Goal: Information Seeking & Learning: Learn about a topic

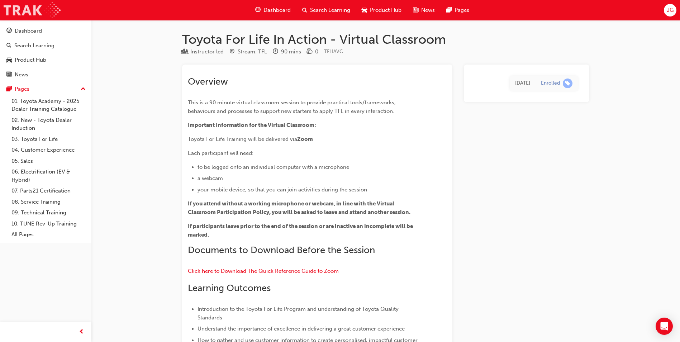
click at [23, 14] on img at bounding box center [32, 10] width 57 height 16
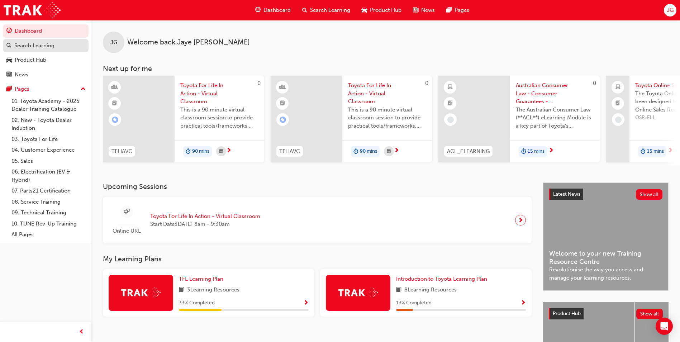
click at [39, 47] on div "Search Learning" at bounding box center [34, 46] width 40 height 8
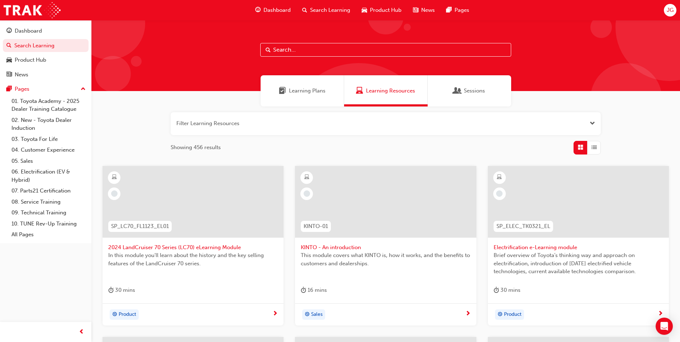
click at [280, 46] on input "text" at bounding box center [385, 50] width 251 height 14
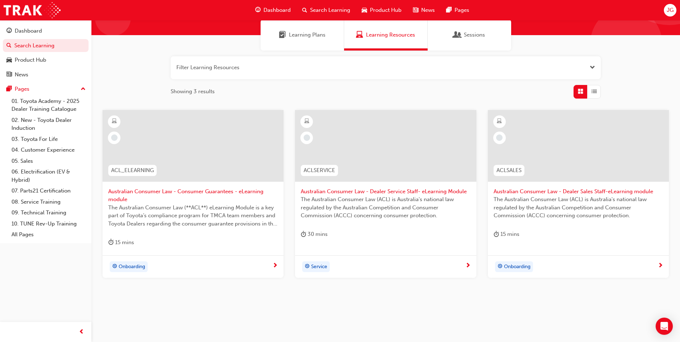
scroll to position [57, 0]
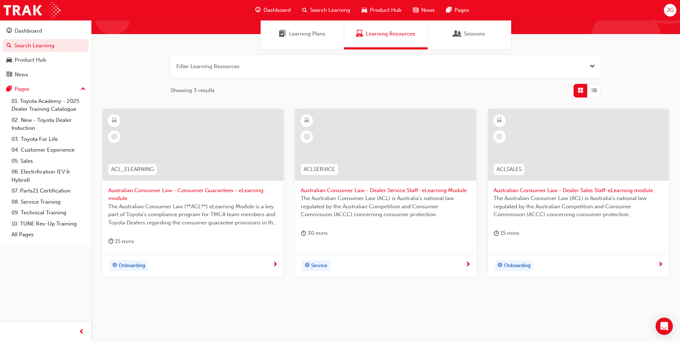
type input "consumer"
drag, startPoint x: 280, startPoint y: 46, endPoint x: 342, endPoint y: 292, distance: 253.1
click at [342, 292] on div "ACL_ELEARNING Australian Consumer Law - Consumer Guarantees - eLearning module …" at bounding box center [385, 204] width 565 height 191
click at [136, 194] on span "Australian Consumer Law - Consumer Guarantees - eLearning module" at bounding box center [192, 194] width 169 height 16
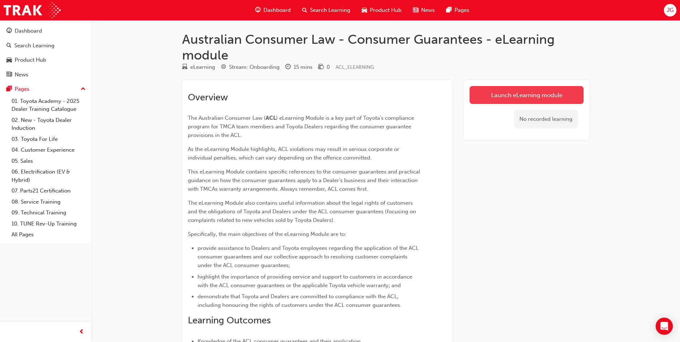
click at [478, 88] on link "Launch eLearning module" at bounding box center [526, 95] width 114 height 18
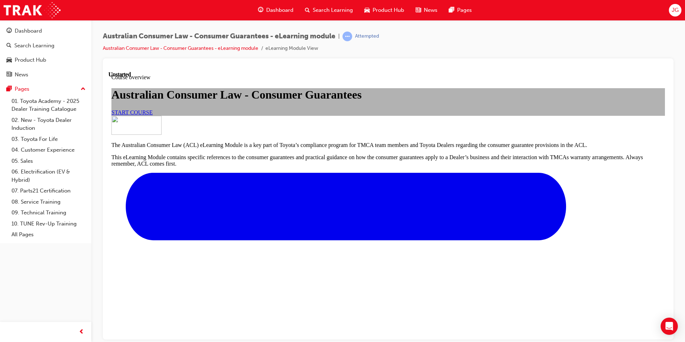
click at [153, 115] on span "START COURSE" at bounding box center [131, 112] width 41 height 6
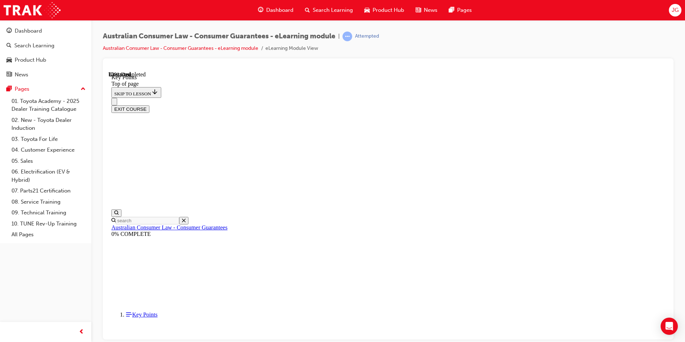
scroll to position [301, 0]
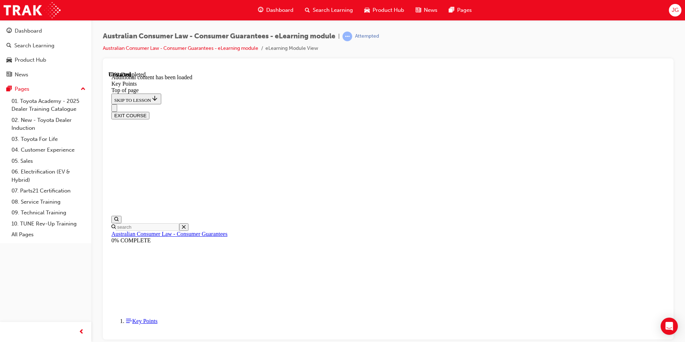
scroll to position [893, 0]
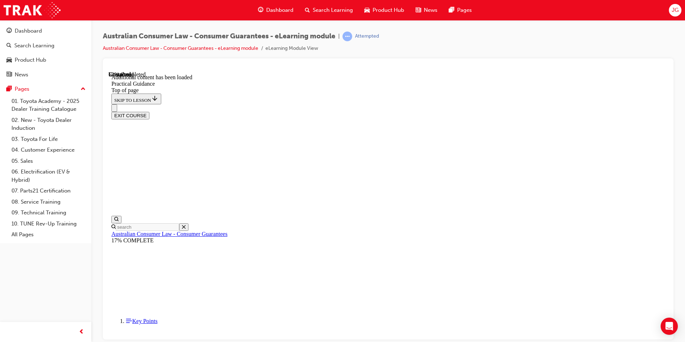
scroll to position [957, 0]
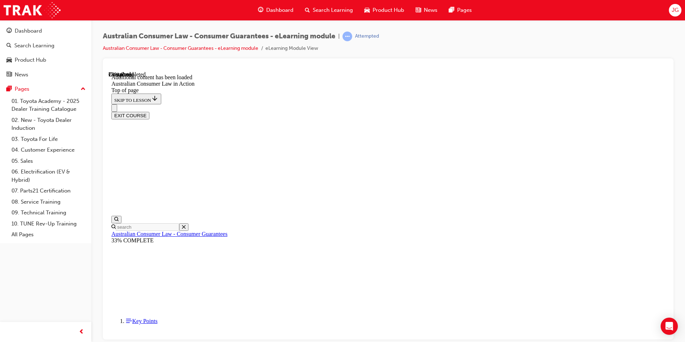
scroll to position [387, 0]
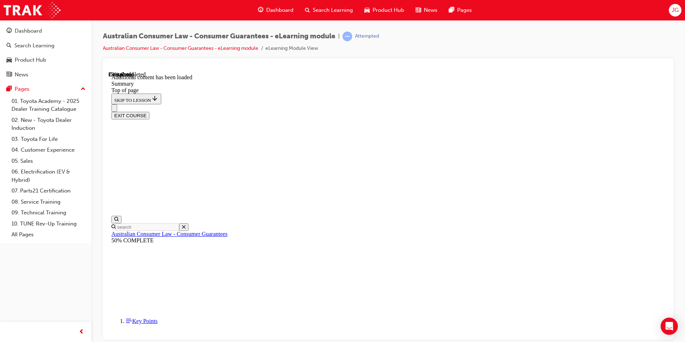
scroll to position [217, 0]
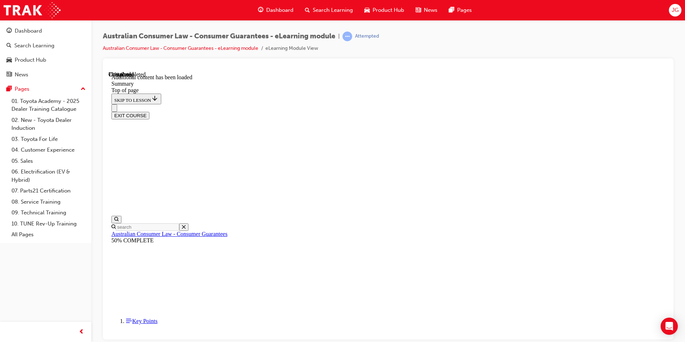
scroll to position [32, 0]
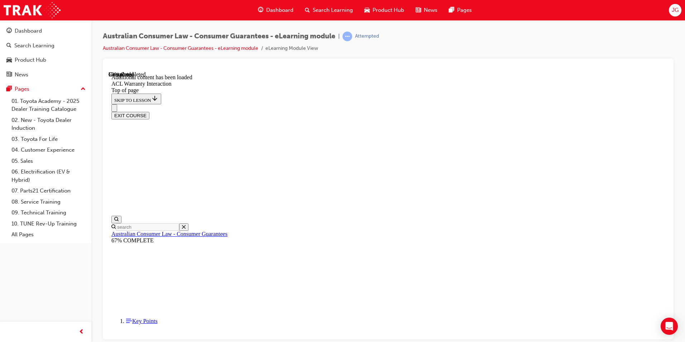
scroll to position [423, 0]
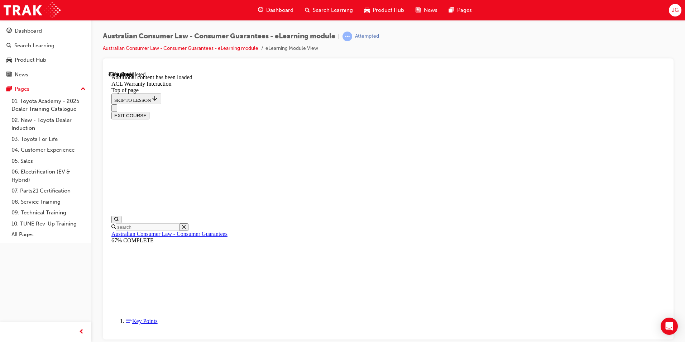
scroll to position [770, 0]
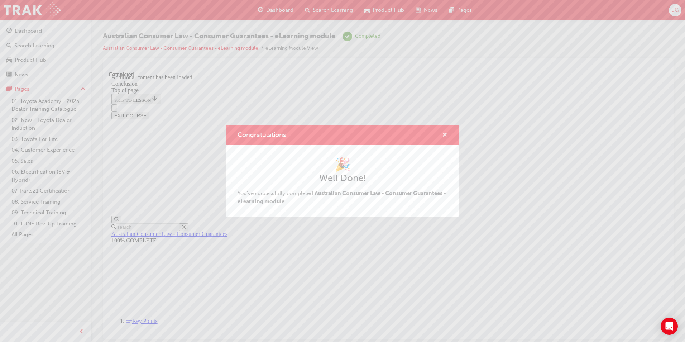
click at [444, 135] on span "cross-icon" at bounding box center [444, 135] width 5 height 6
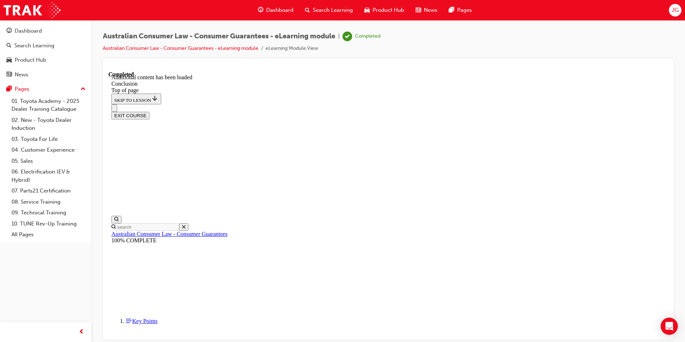
click at [149, 111] on button "EXIT COURSE" at bounding box center [130, 115] width 38 height 8
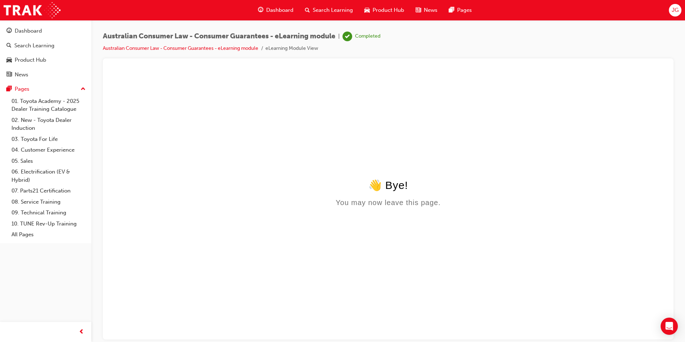
scroll to position [0, 0]
click at [117, 47] on link "Australian Consumer Law - Consumer Guarantees - eLearning module" at bounding box center [180, 48] width 155 height 6
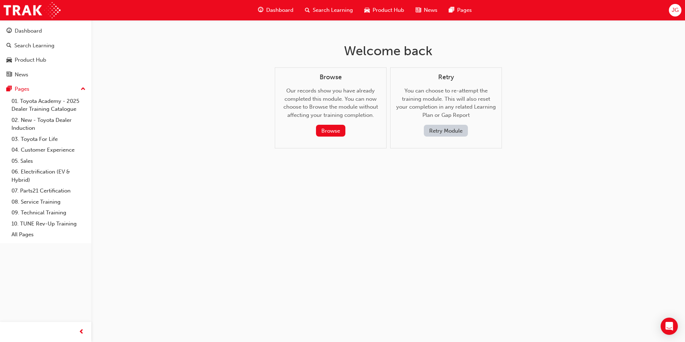
click at [478, 182] on div "Welcome back Browse Our records show you have already completed this module. Yo…" at bounding box center [388, 101] width 233 height 163
click at [327, 131] on button "Browse" at bounding box center [330, 131] width 29 height 12
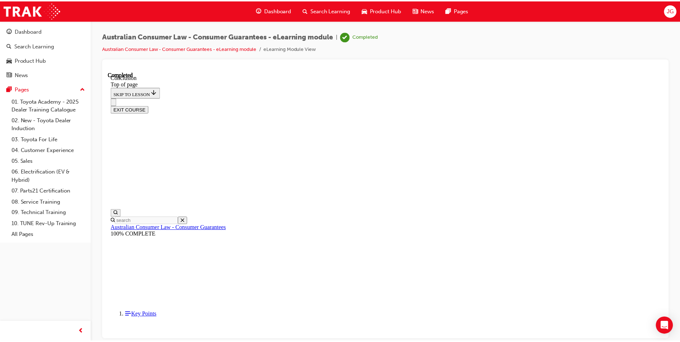
scroll to position [22, 0]
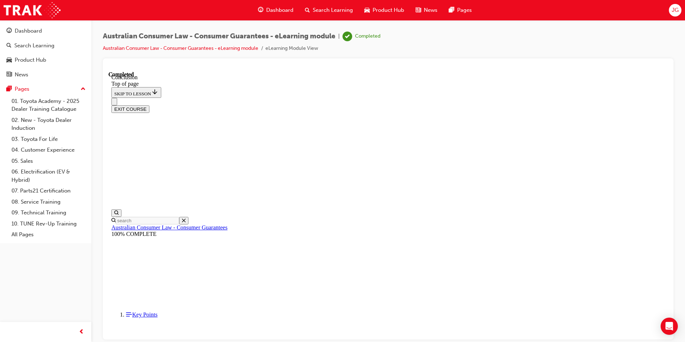
click at [319, 8] on span "Search Learning" at bounding box center [333, 10] width 40 height 8
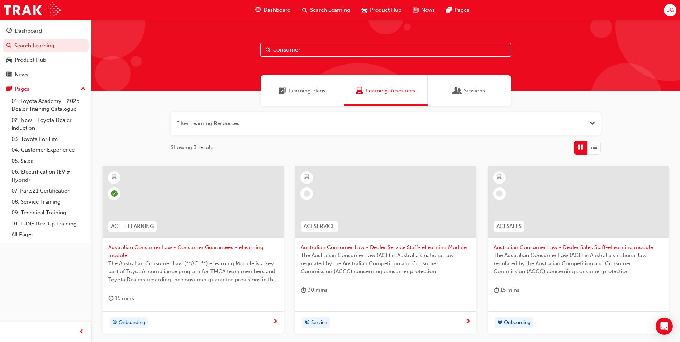
click at [310, 46] on input "consumer" at bounding box center [385, 50] width 251 height 14
click at [335, 245] on span "Australian Consumer Law - Dealer Service Staff- eLearning Module" at bounding box center [385, 247] width 169 height 8
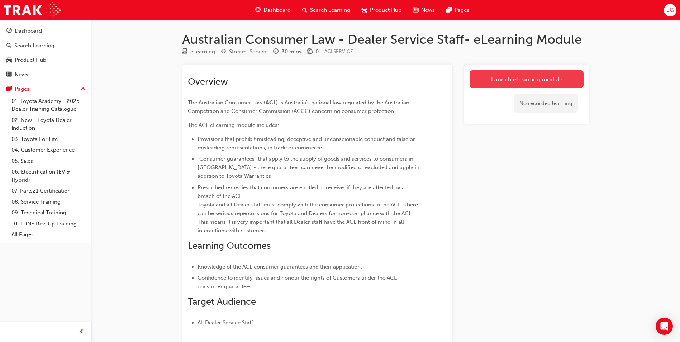
click at [504, 86] on link "Launch eLearning module" at bounding box center [526, 79] width 114 height 18
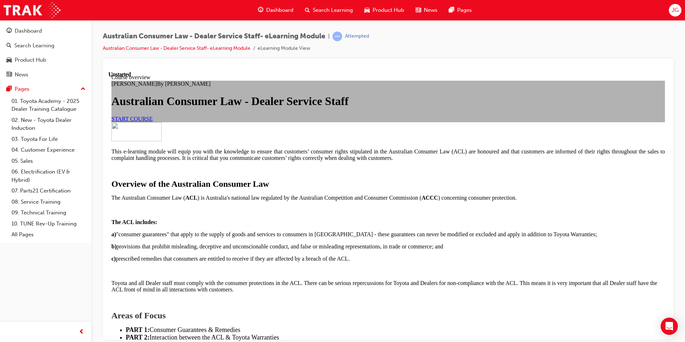
click at [153, 121] on span "START COURSE" at bounding box center [131, 118] width 41 height 6
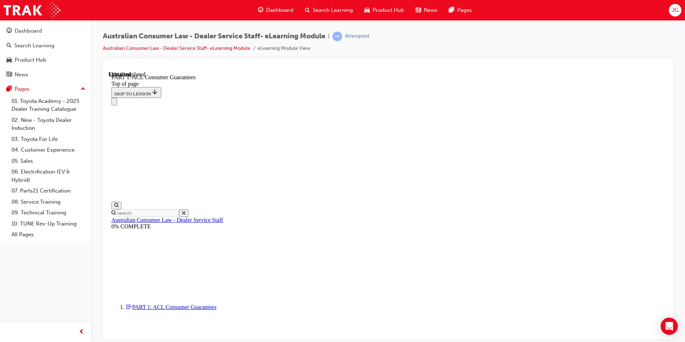
scroll to position [1129, 0]
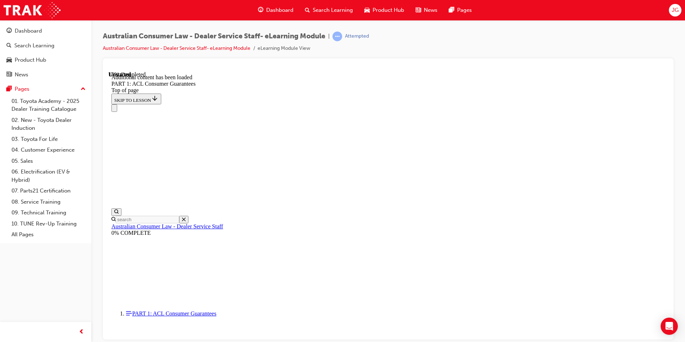
scroll to position [1369, 0]
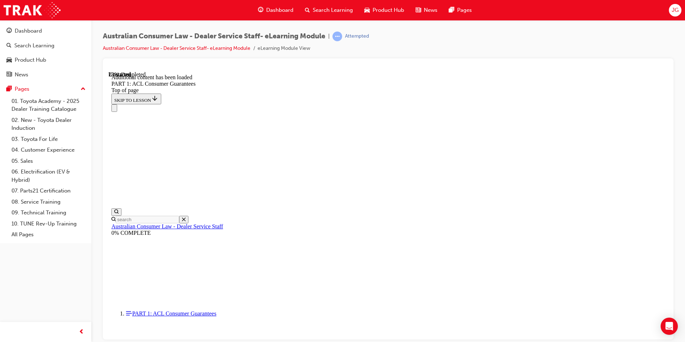
scroll to position [1788, 0]
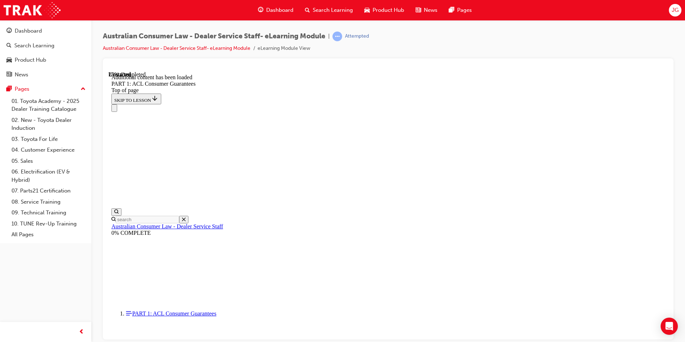
scroll to position [1863, 0]
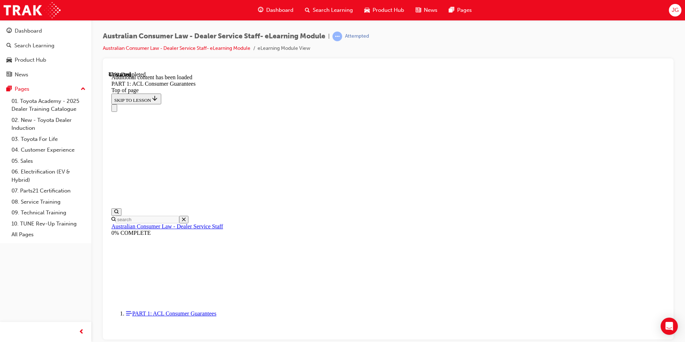
scroll to position [2714, 0]
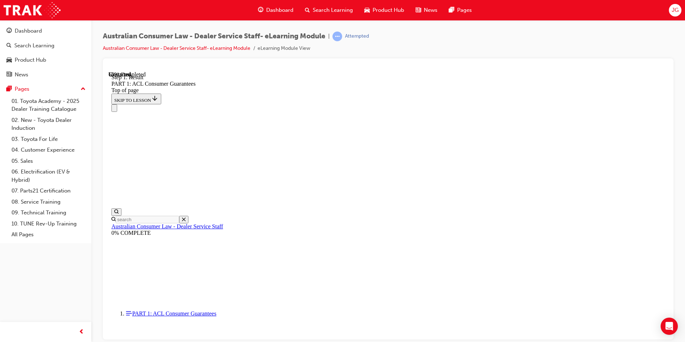
scroll to position [4339, 0]
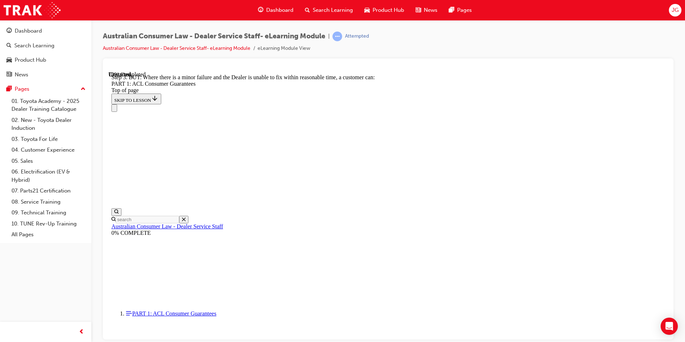
scroll to position [4833, 0]
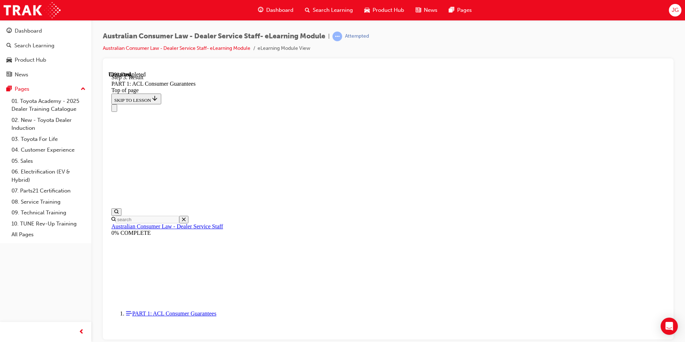
scroll to position [4879, 0]
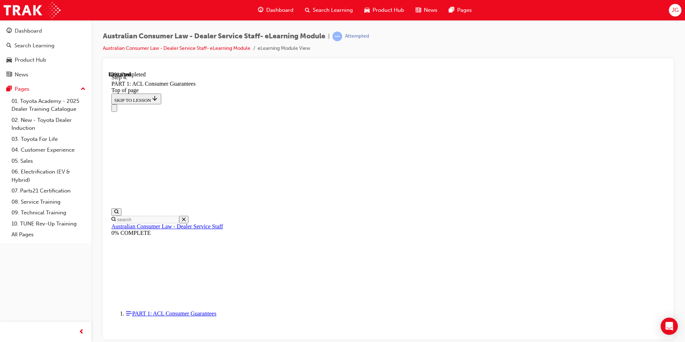
drag, startPoint x: 371, startPoint y: 228, endPoint x: 498, endPoint y: 140, distance: 153.9
drag, startPoint x: 367, startPoint y: 269, endPoint x: 492, endPoint y: 316, distance: 133.1
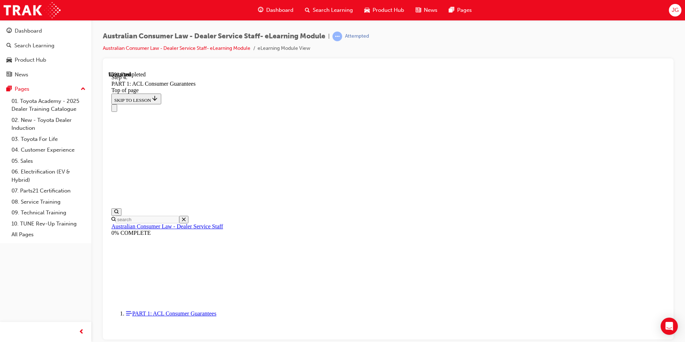
drag, startPoint x: 376, startPoint y: 274, endPoint x: 399, endPoint y: 150, distance: 125.5
drag, startPoint x: 373, startPoint y: 271, endPoint x: 388, endPoint y: 187, distance: 85.0
drag, startPoint x: 381, startPoint y: 273, endPoint x: 508, endPoint y: 183, distance: 155.0
drag, startPoint x: 392, startPoint y: 274, endPoint x: 498, endPoint y: 230, distance: 114.9
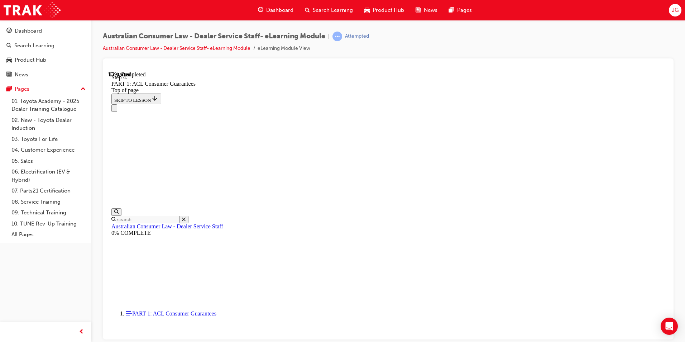
drag, startPoint x: 394, startPoint y: 263, endPoint x: 514, endPoint y: 268, distance: 120.8
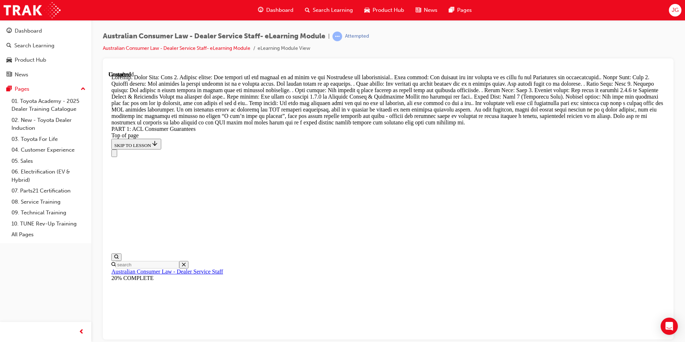
scroll to position [8231, 0]
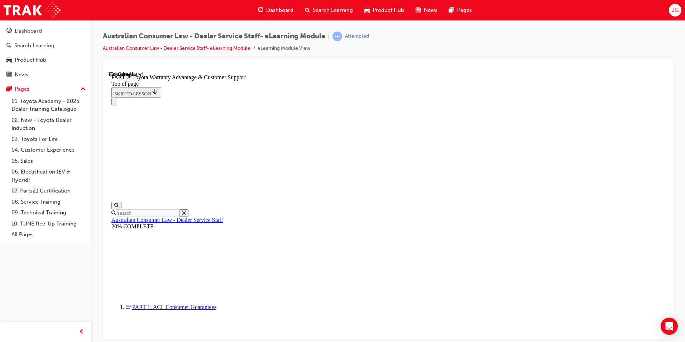
scroll to position [458, 0]
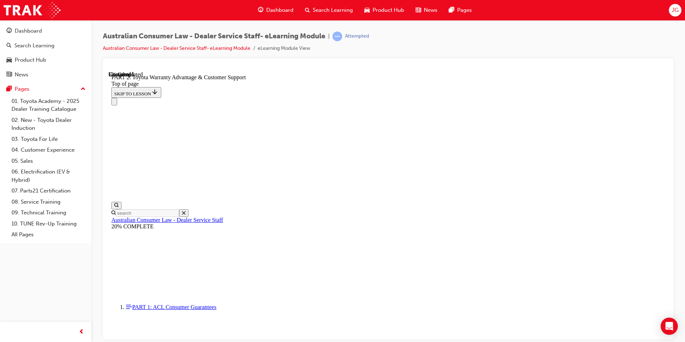
click button "CONTINUE"
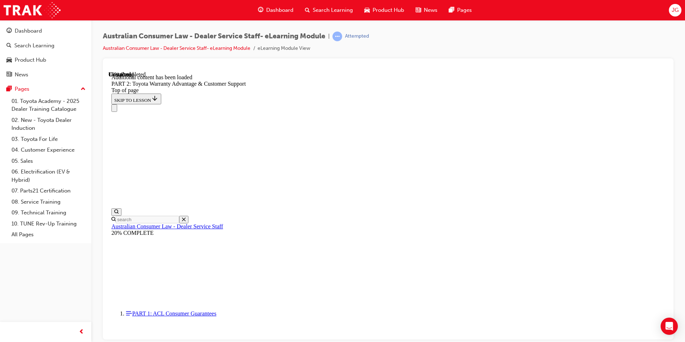
scroll to position [758, 0]
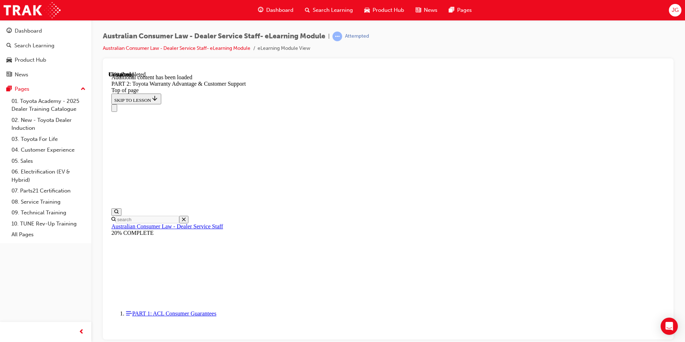
click button "CONTINUE"
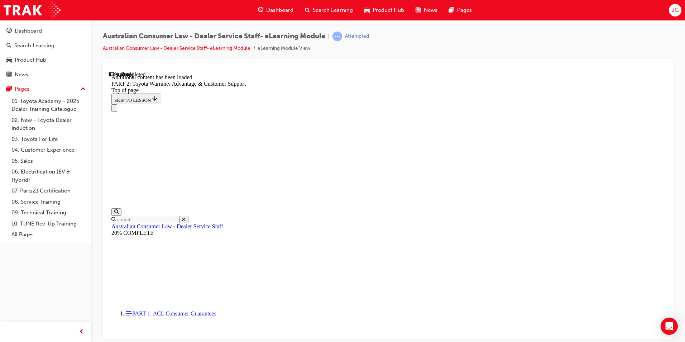
scroll to position [1319, 0]
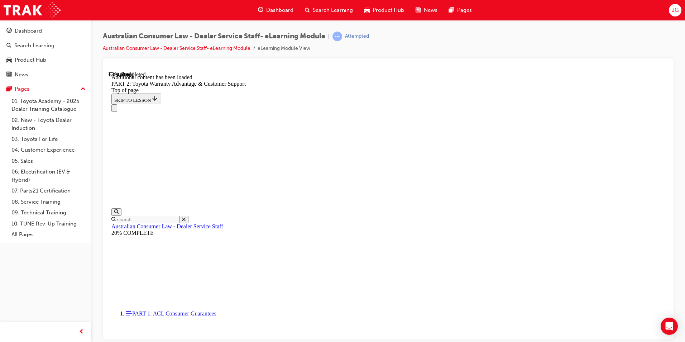
scroll to position [1656, 0]
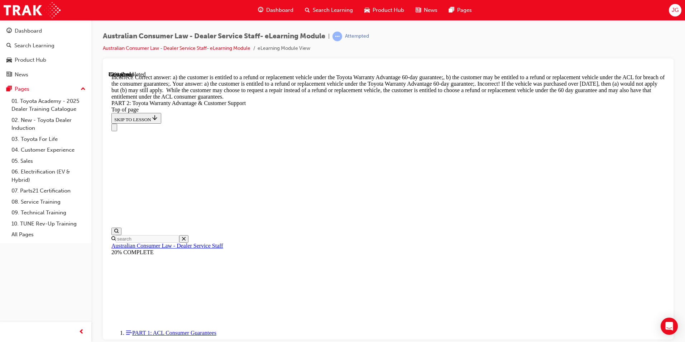
scroll to position [2701, 0]
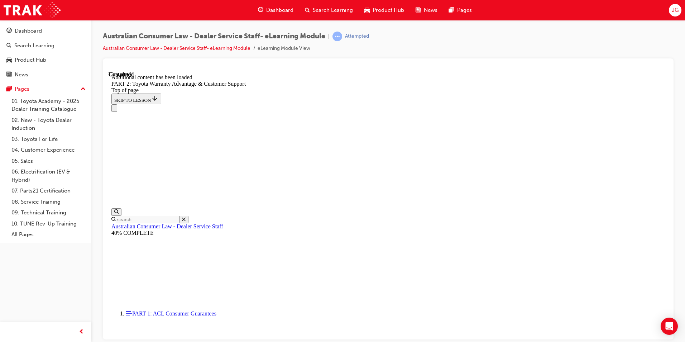
scroll to position [2972, 0]
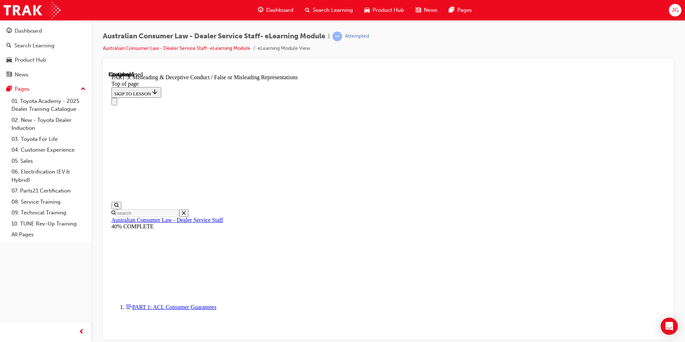
scroll to position [438, 0]
click button "CONTINUE"
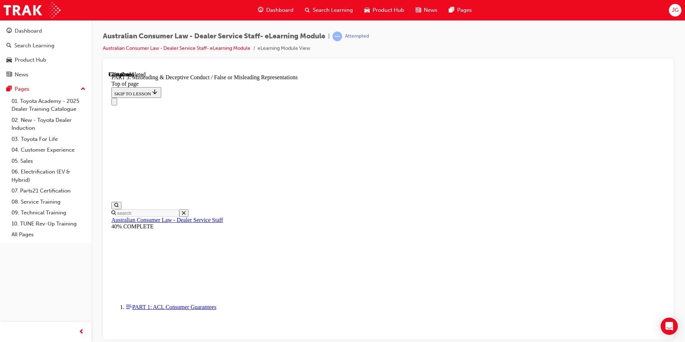
scroll to position [508, 0]
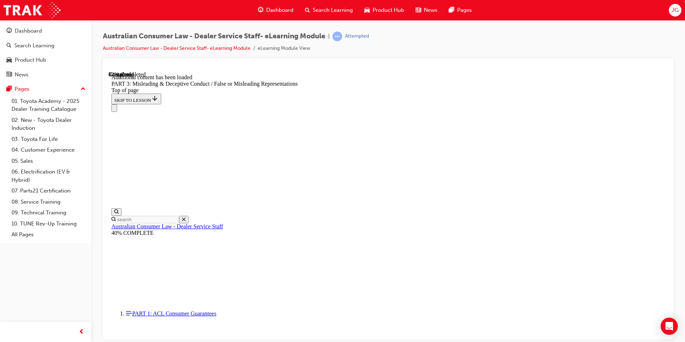
scroll to position [1653, 0]
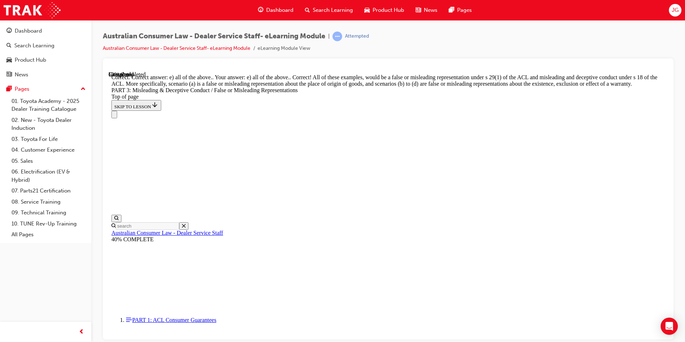
scroll to position [1871, 0]
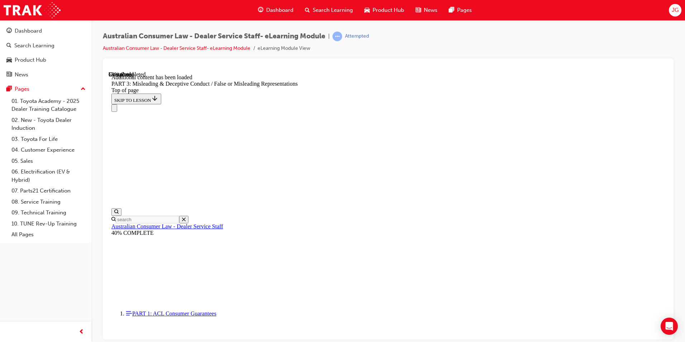
scroll to position [2084, 0]
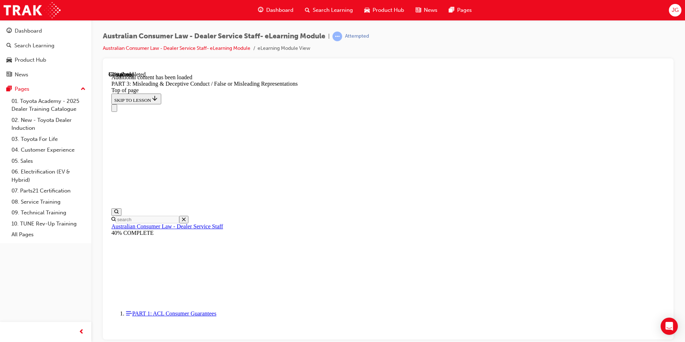
scroll to position [2141, 0]
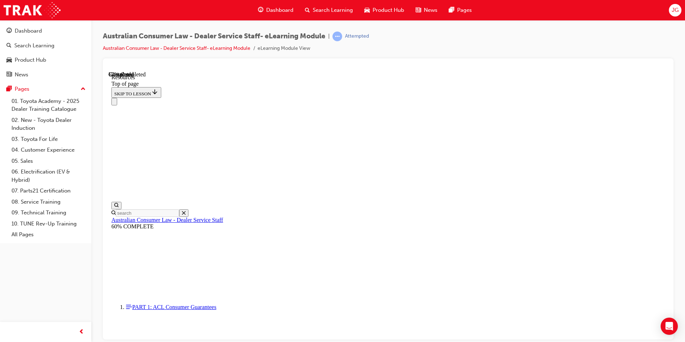
scroll to position [331, 0]
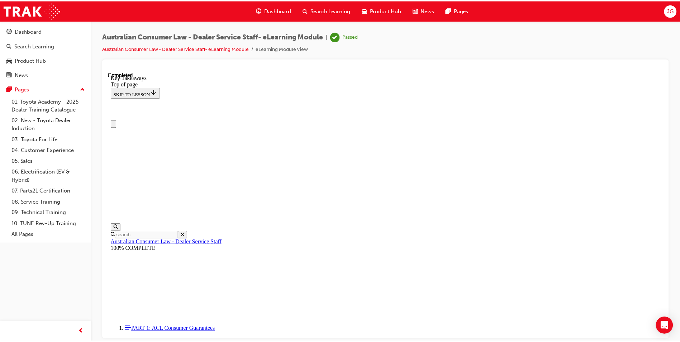
scroll to position [150, 0]
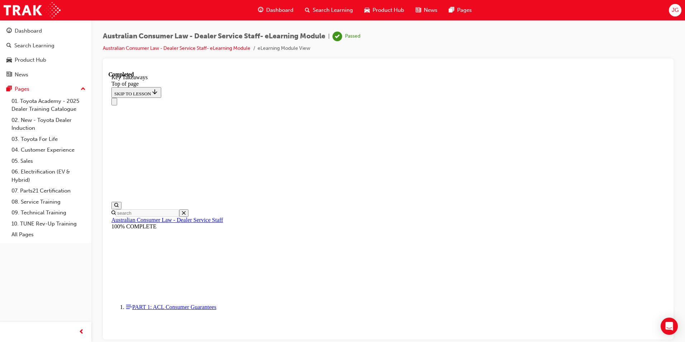
click at [313, 10] on span "Search Learning" at bounding box center [333, 10] width 40 height 8
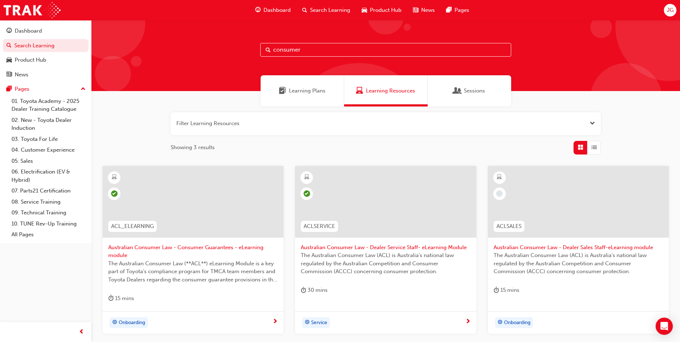
click at [544, 245] on span "Australian Consumer Law - Dealer Sales Staff-eLearning module" at bounding box center [577, 247] width 169 height 8
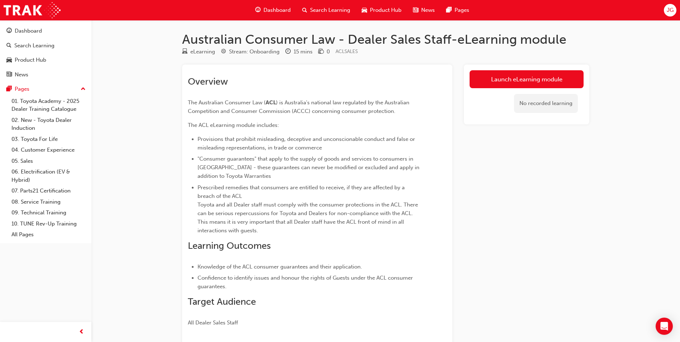
click at [389, 91] on div "Overview The Australian Consumer Law ( ACL ) is Australia's national law regula…" at bounding box center [304, 201] width 233 height 251
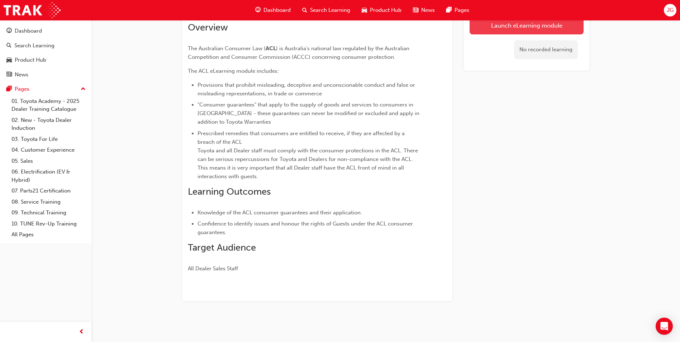
click at [517, 29] on link "Launch eLearning module" at bounding box center [526, 25] width 114 height 18
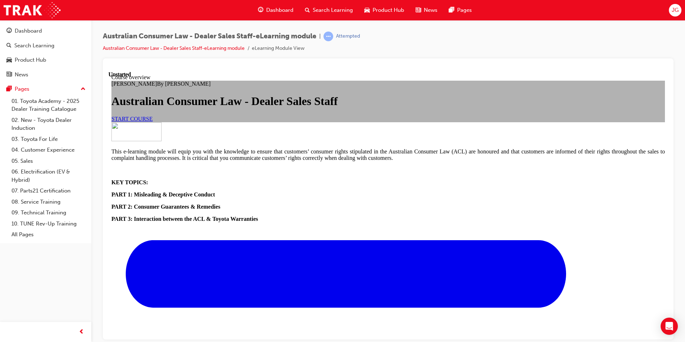
scroll to position [43, 0]
click at [153, 121] on link "START COURSE" at bounding box center [131, 118] width 41 height 6
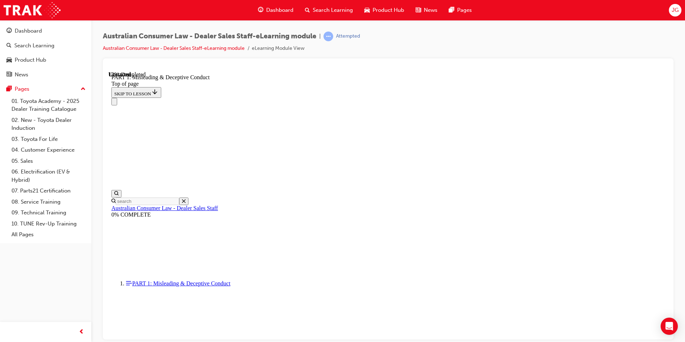
scroll to position [448, 0]
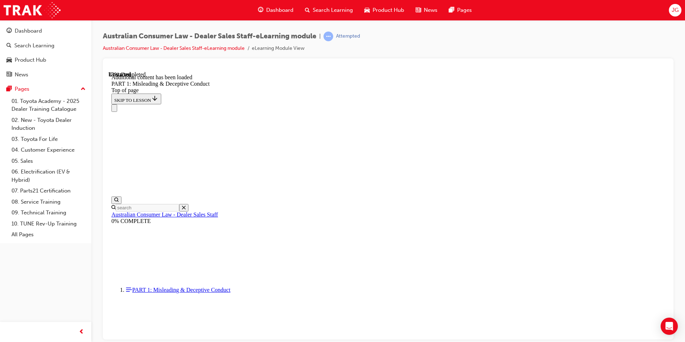
scroll to position [837, 0]
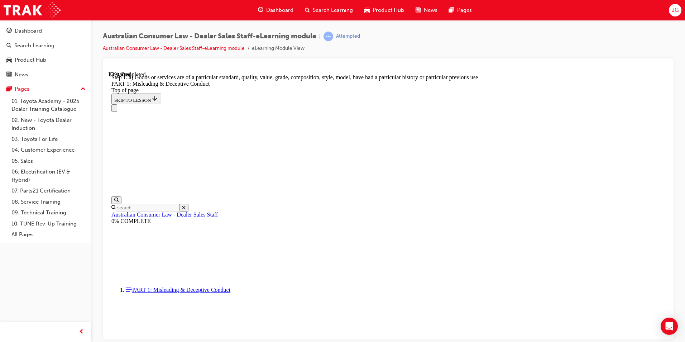
scroll to position [824, 0]
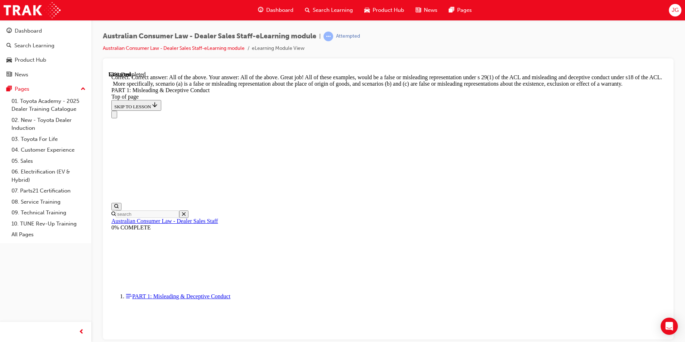
scroll to position [1220, 0]
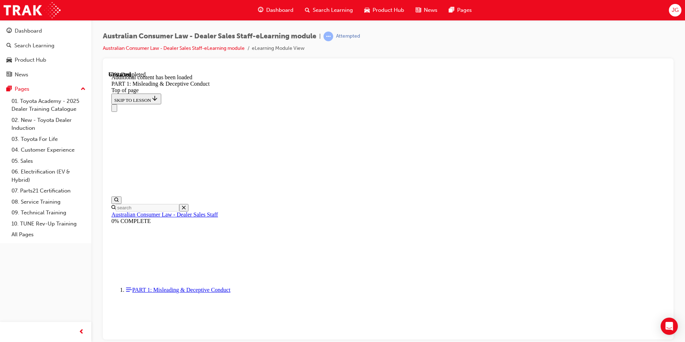
scroll to position [1421, 0]
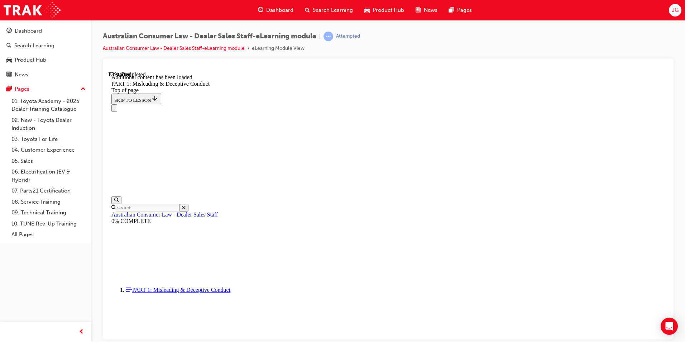
scroll to position [1751, 0]
click button "START"
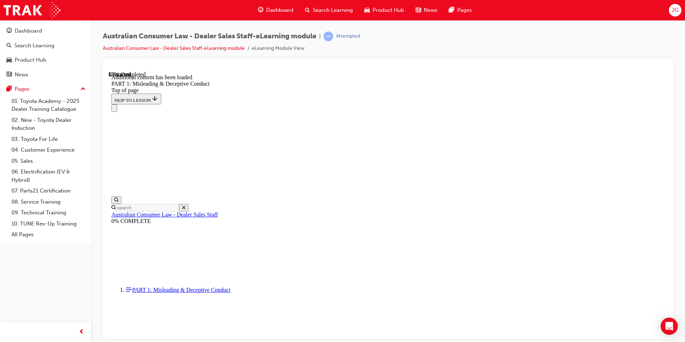
scroll to position [1944, 0]
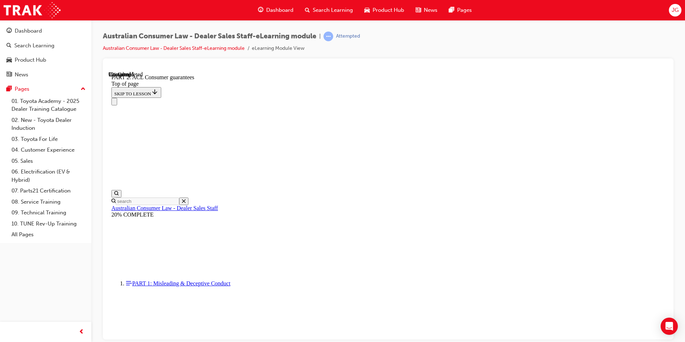
scroll to position [1167, 0]
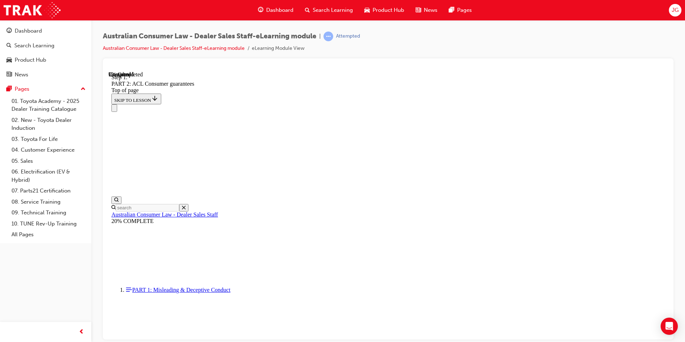
scroll to position [1162, 0]
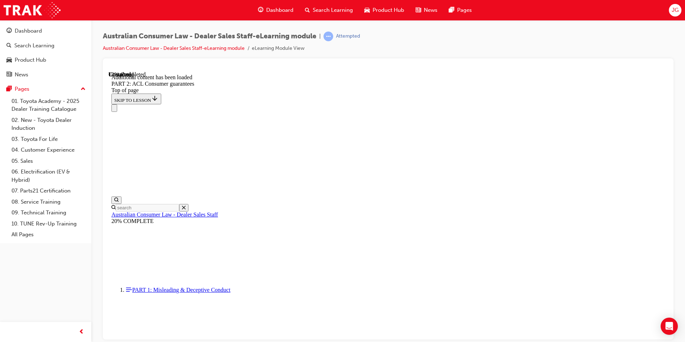
scroll to position [1355, 0]
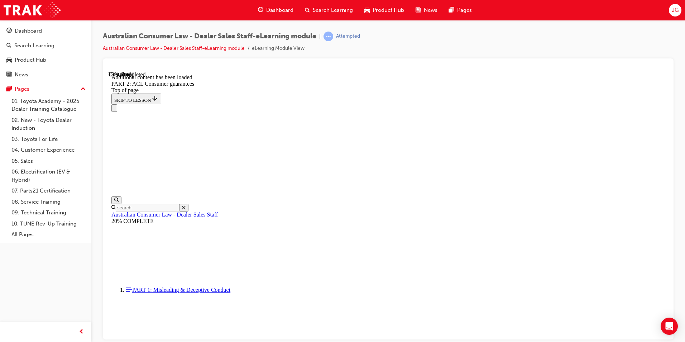
scroll to position [1576, 0]
drag, startPoint x: 478, startPoint y: 241, endPoint x: 435, endPoint y: 268, distance: 50.4
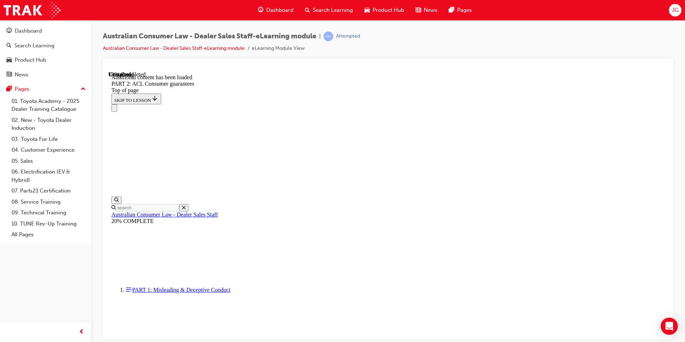
scroll to position [1741, 0]
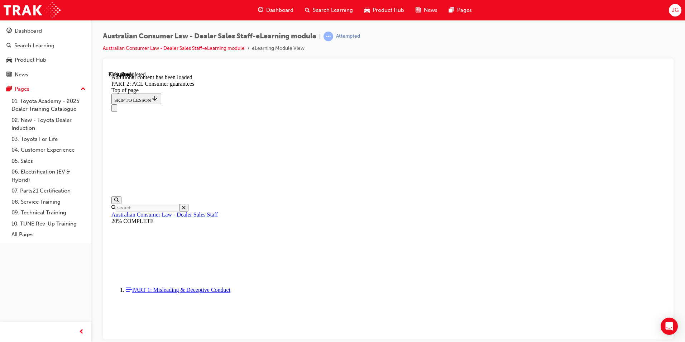
scroll to position [1795, 0]
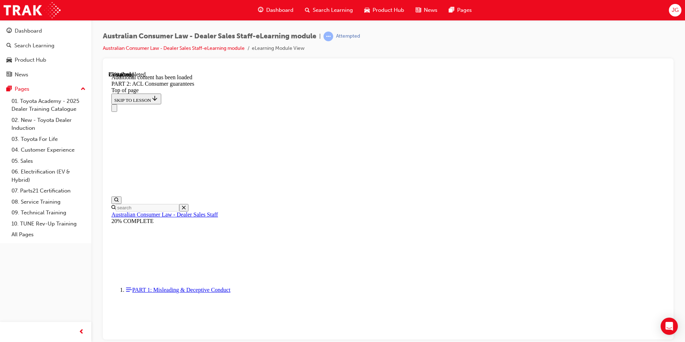
scroll to position [2127, 0]
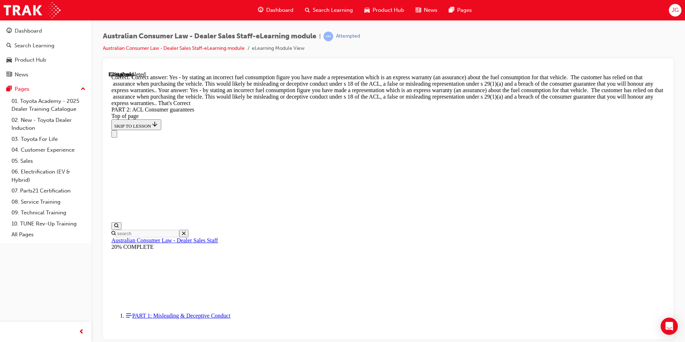
scroll to position [3249, 0]
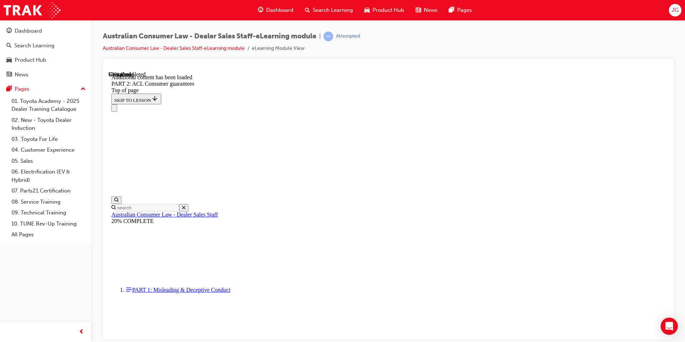
scroll to position [4439, 0]
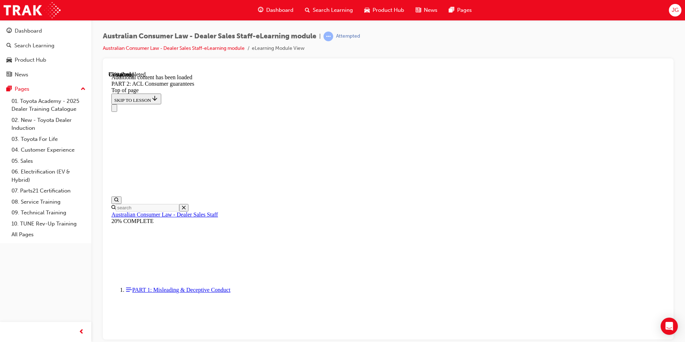
scroll to position [5998, 0]
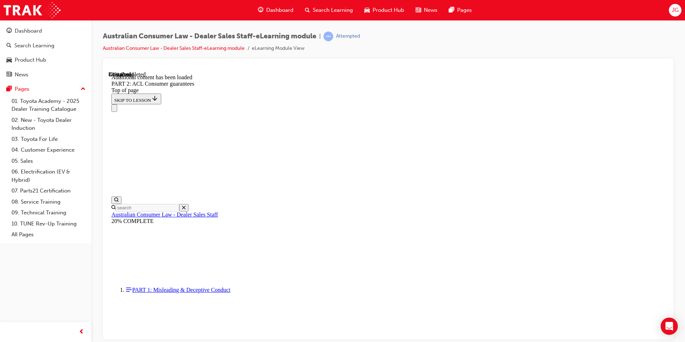
scroll to position [7056, 0]
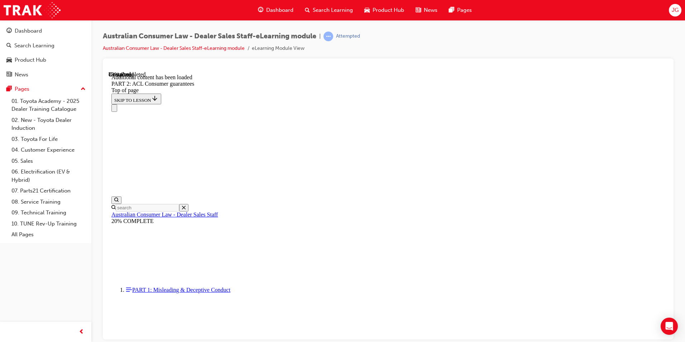
scroll to position [7812, 0]
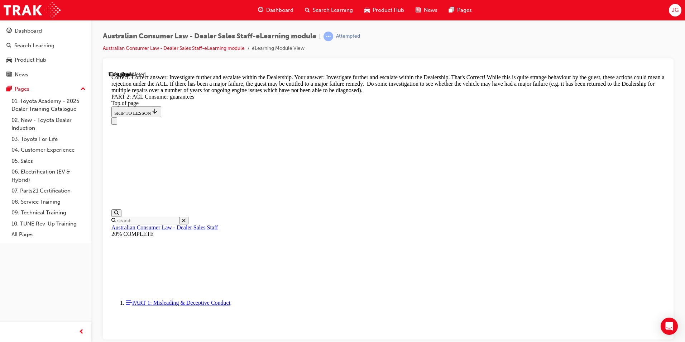
scroll to position [7978, 0]
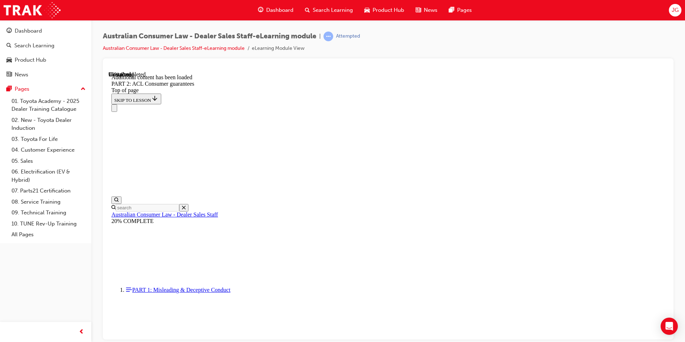
scroll to position [8575, 0]
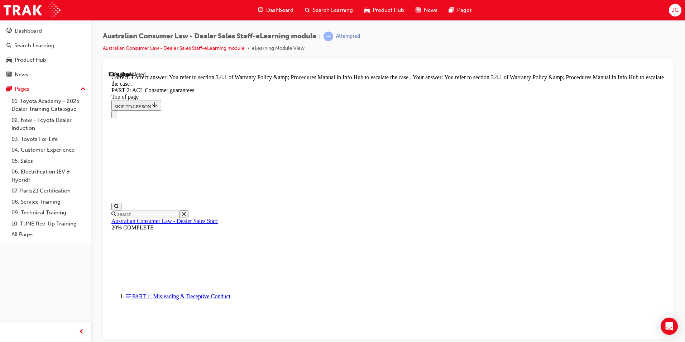
scroll to position [8988, 0]
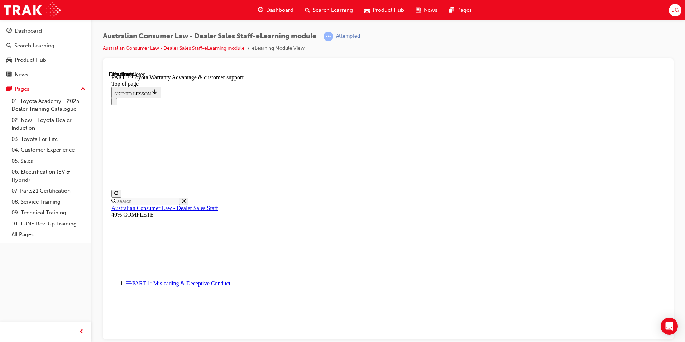
scroll to position [432, 0]
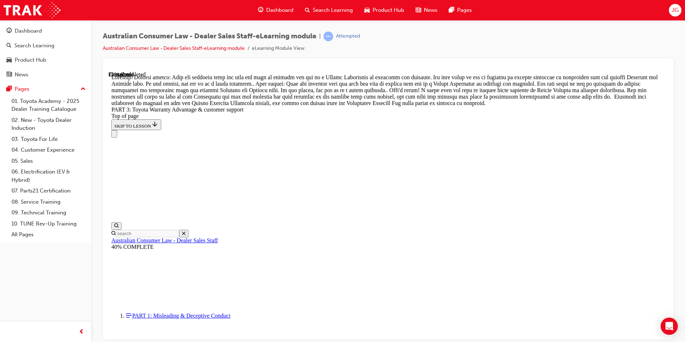
scroll to position [643, 0]
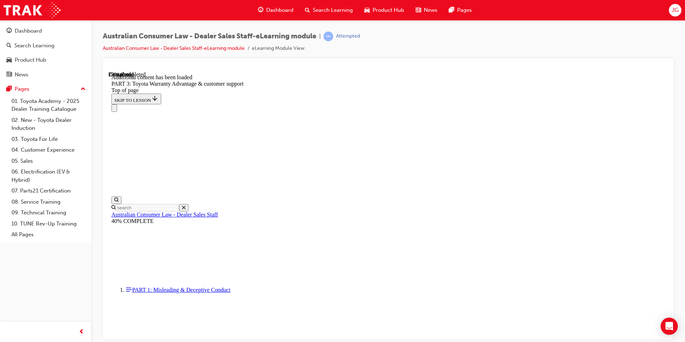
scroll to position [836, 0]
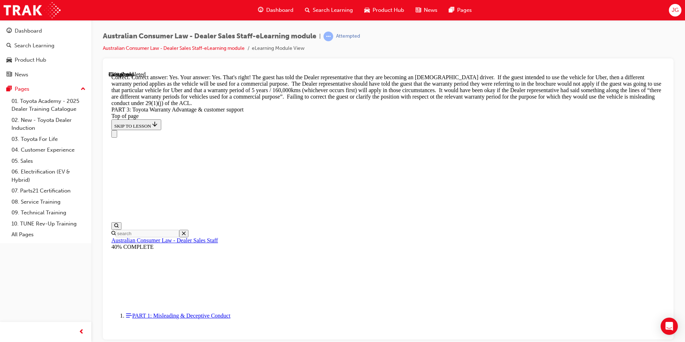
scroll to position [1068, 0]
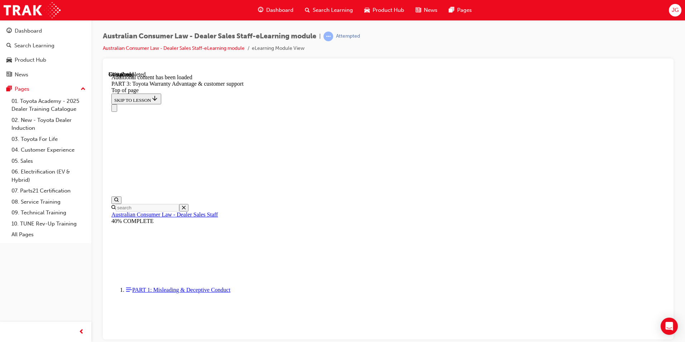
scroll to position [1869, 0]
drag, startPoint x: 414, startPoint y: 256, endPoint x: 372, endPoint y: 209, distance: 62.7
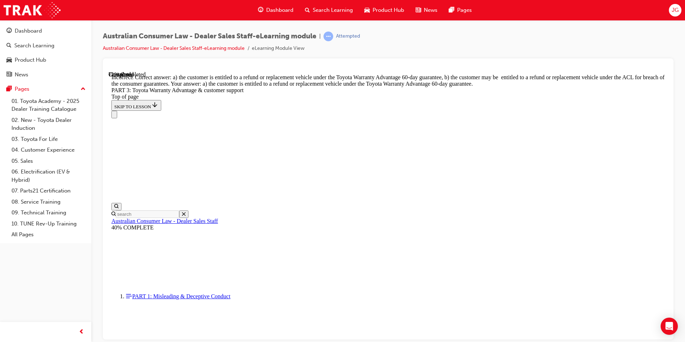
scroll to position [1921, 0]
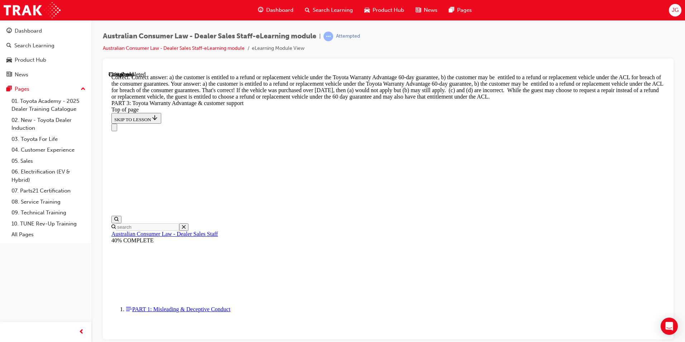
scroll to position [2067, 0]
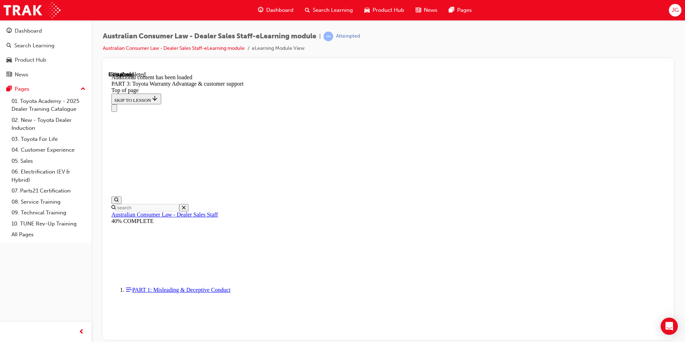
scroll to position [2265, 0]
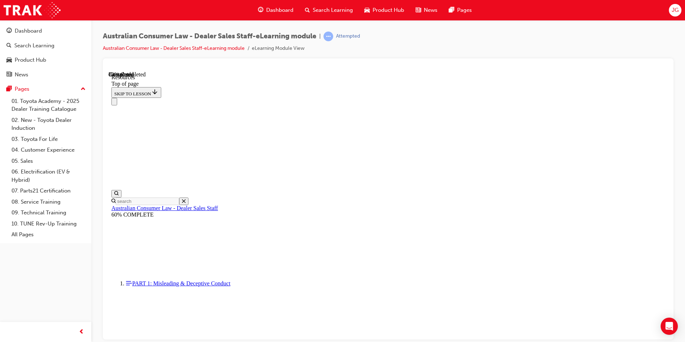
scroll to position [351, 0]
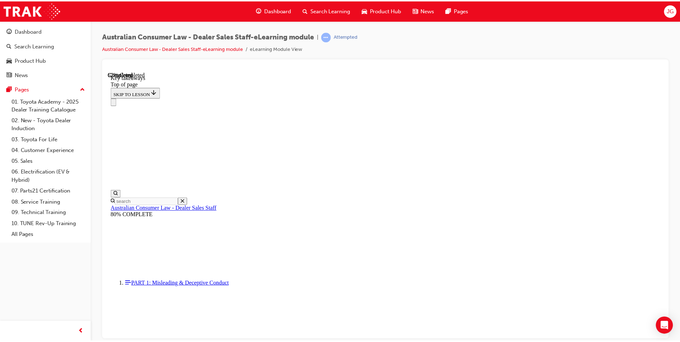
scroll to position [150, 0]
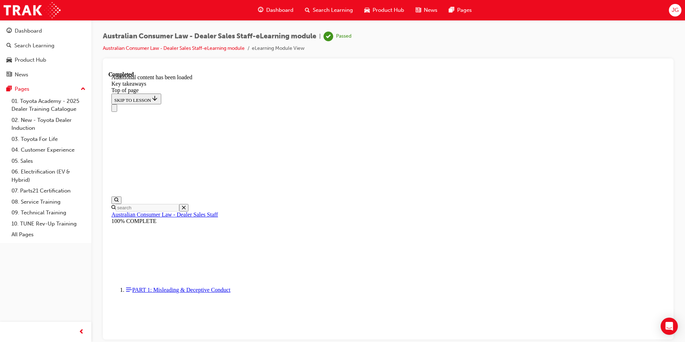
click at [329, 6] on span "Search Learning" at bounding box center [333, 10] width 40 height 8
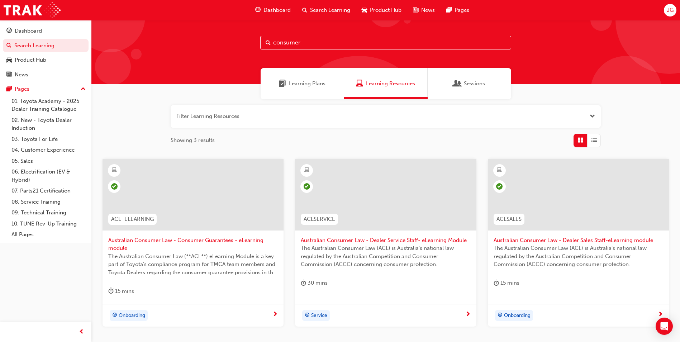
scroll to position [7, 0]
click at [25, 48] on link "Search Learning" at bounding box center [46, 45] width 86 height 13
